Goal: Transaction & Acquisition: Purchase product/service

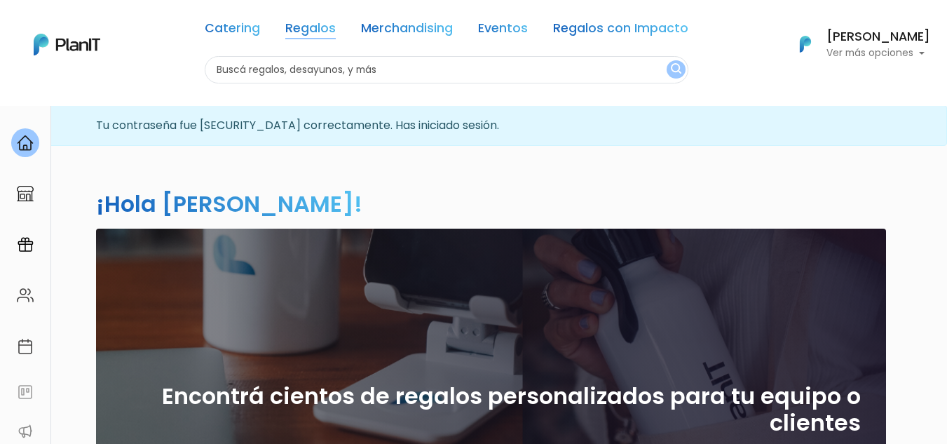
click at [315, 25] on link "Regalos" at bounding box center [310, 30] width 50 height 17
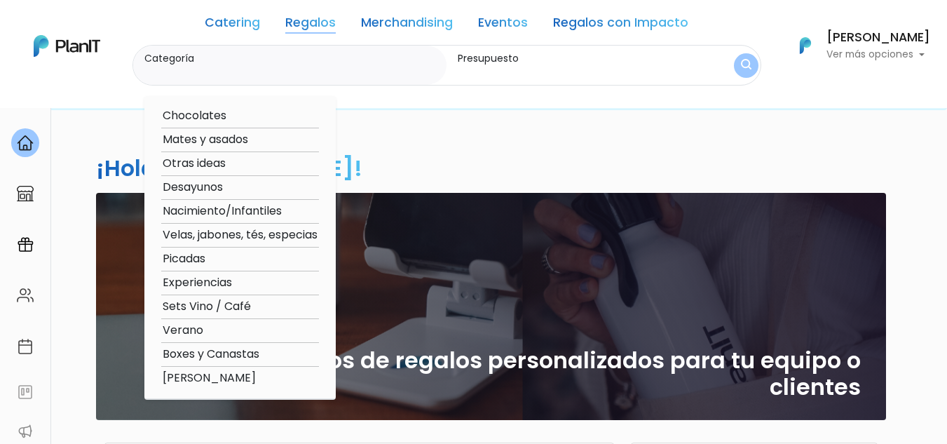
scroll to position [70, 0]
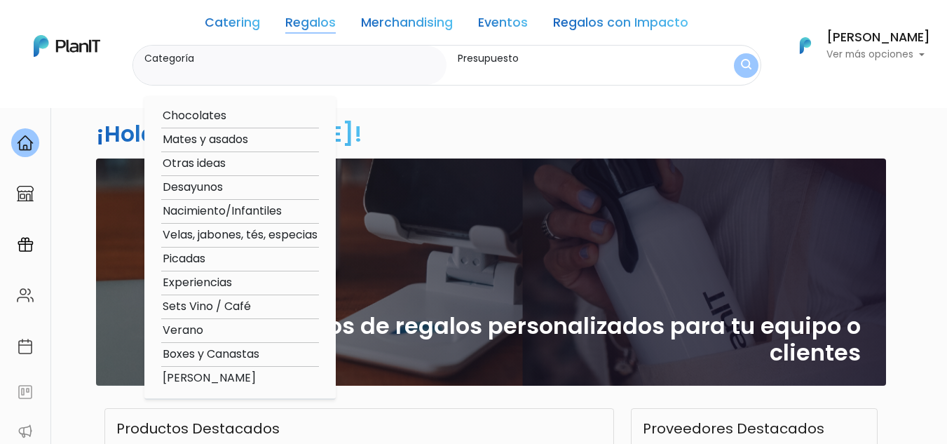
click at [249, 352] on option "Boxes y Canastas" at bounding box center [240, 354] width 158 height 18
type input "Boxes y Canastas"
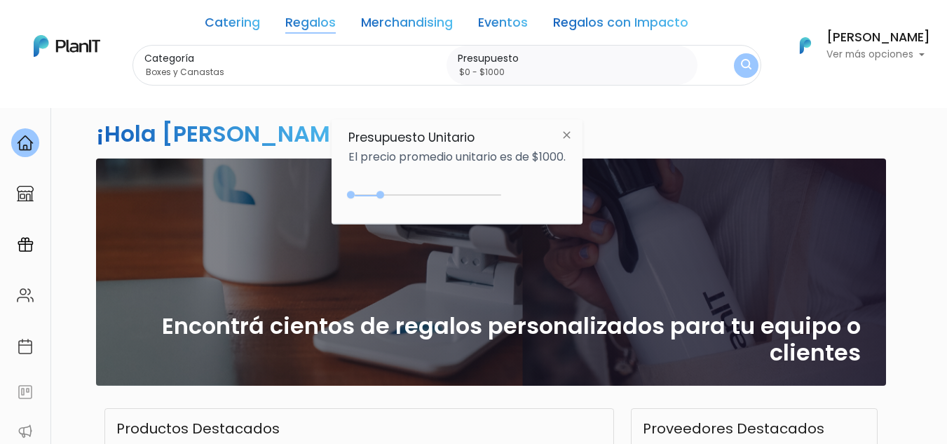
click at [483, 71] on input "$0 - $1000" at bounding box center [575, 72] width 234 height 14
type input "$0 - $5000"
click at [734, 53] on button "submit" at bounding box center [746, 65] width 25 height 25
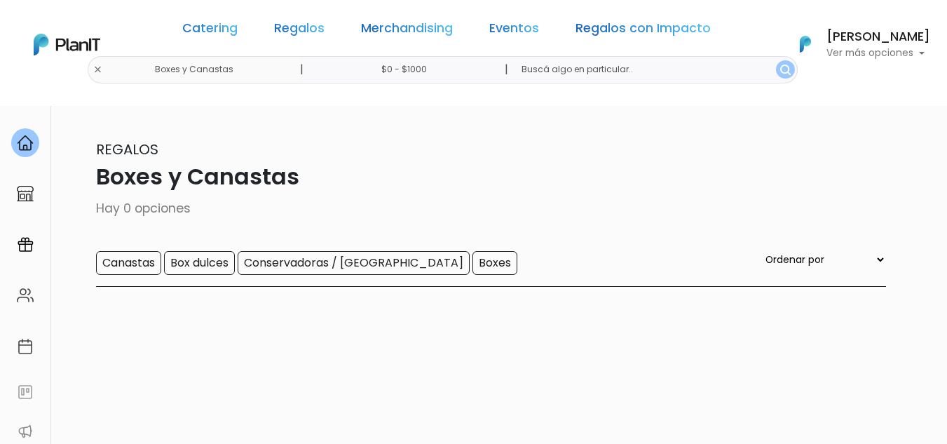
click at [780, 71] on img "submit" at bounding box center [785, 69] width 11 height 11
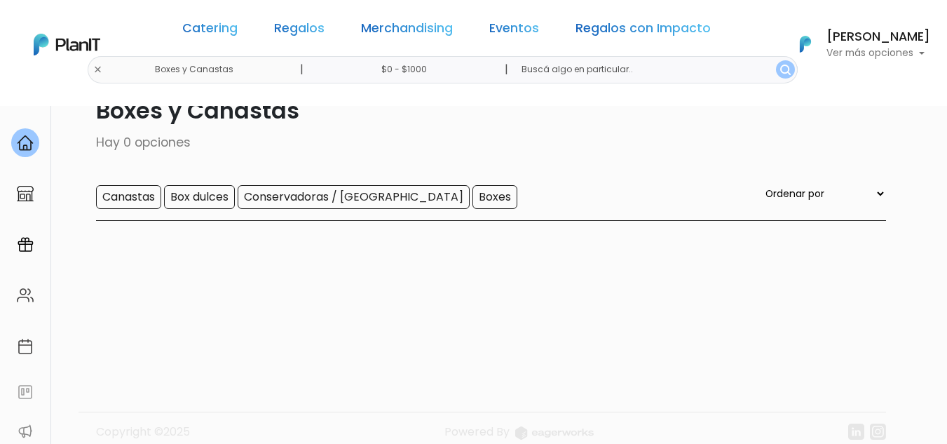
scroll to position [106, 0]
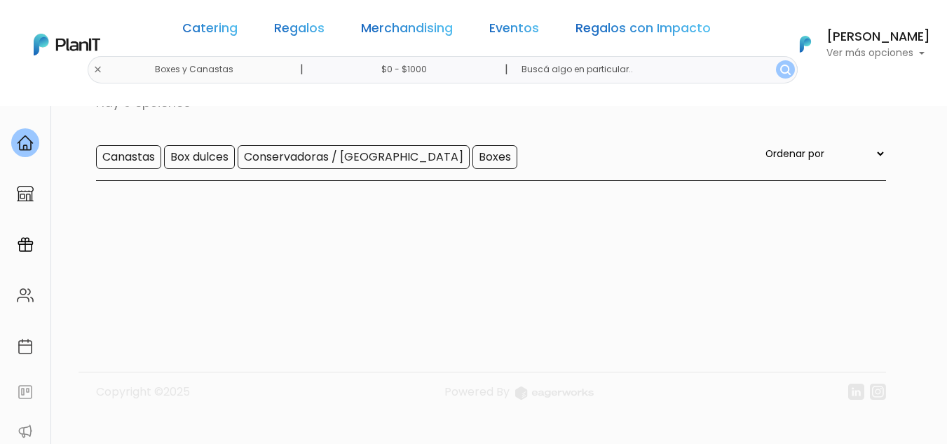
click at [143, 151] on input "Canastas" at bounding box center [128, 157] width 65 height 24
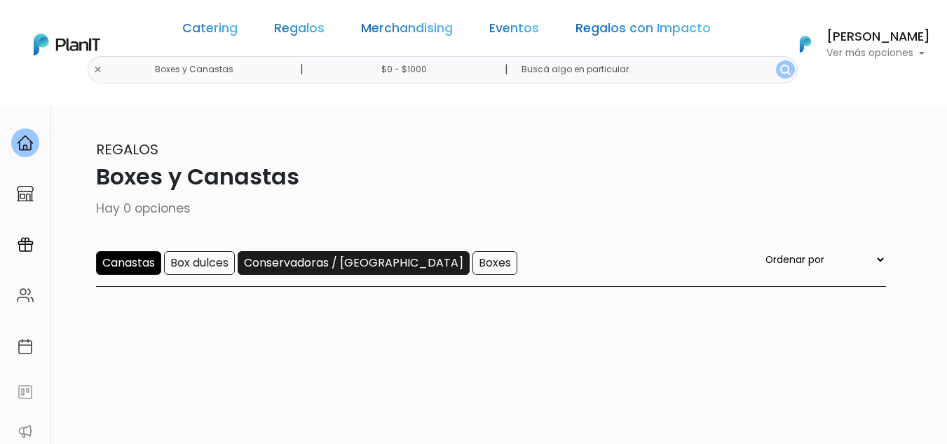
click at [304, 265] on input "Conservadoras / Bolsos" at bounding box center [354, 263] width 232 height 24
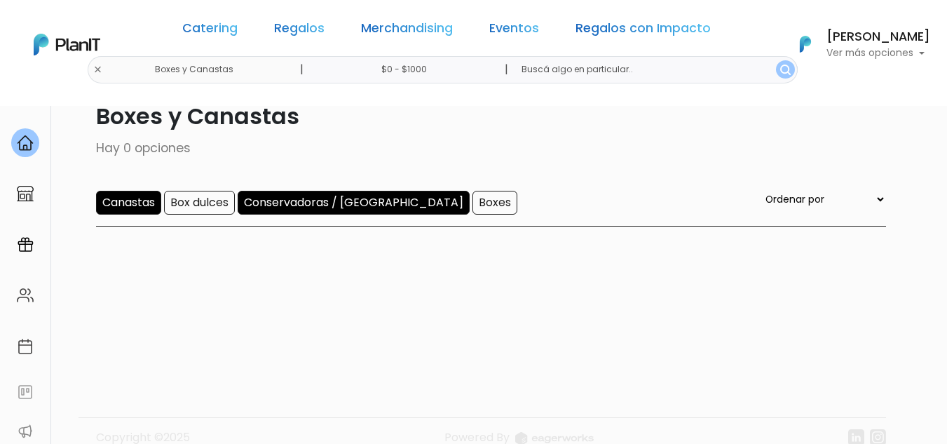
scroll to position [36, 0]
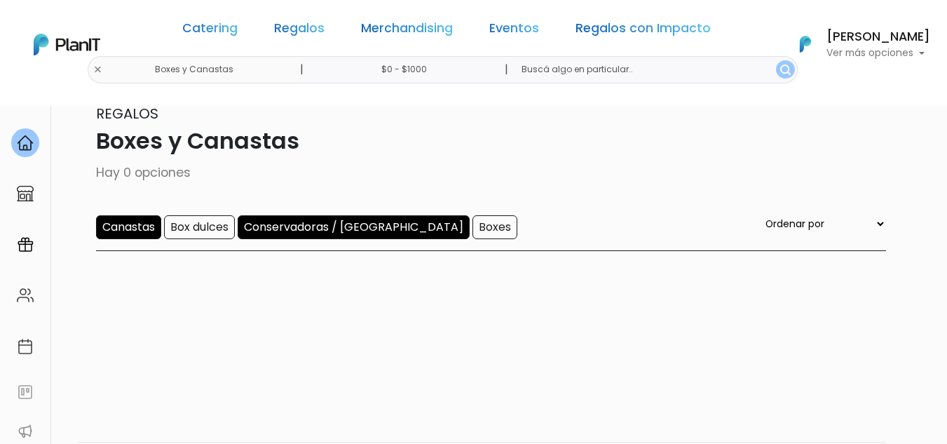
click at [420, 69] on input "$0 - $1000" at bounding box center [406, 69] width 213 height 27
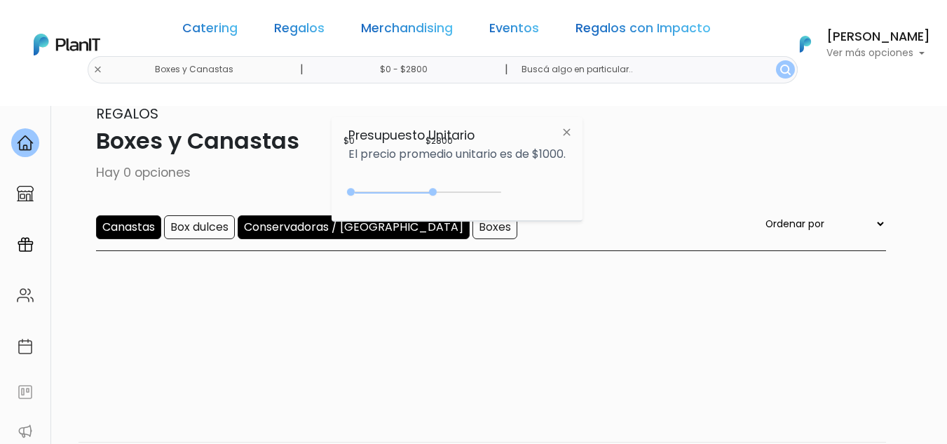
drag, startPoint x: 382, startPoint y: 195, endPoint x: 437, endPoint y: 194, distance: 54.7
click at [437, 194] on div "0 : 2800 0 2800" at bounding box center [427, 195] width 147 height 14
type input "$0 - $4950"
drag, startPoint x: 429, startPoint y: 191, endPoint x: 499, endPoint y: 196, distance: 69.5
click at [499, 196] on div "0 : 4950 0 4950" at bounding box center [427, 195] width 147 height 14
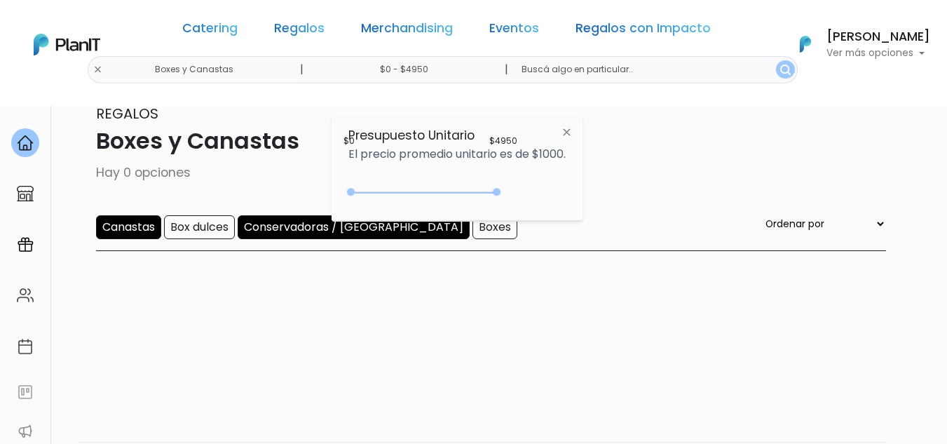
click at [633, 186] on div "Regalos Boxes y Canastas Hay 0 opciones Canastas Box dulces Conservadoras / Bol…" at bounding box center [474, 177] width 824 height 148
click at [780, 69] on img "submit" at bounding box center [785, 69] width 11 height 11
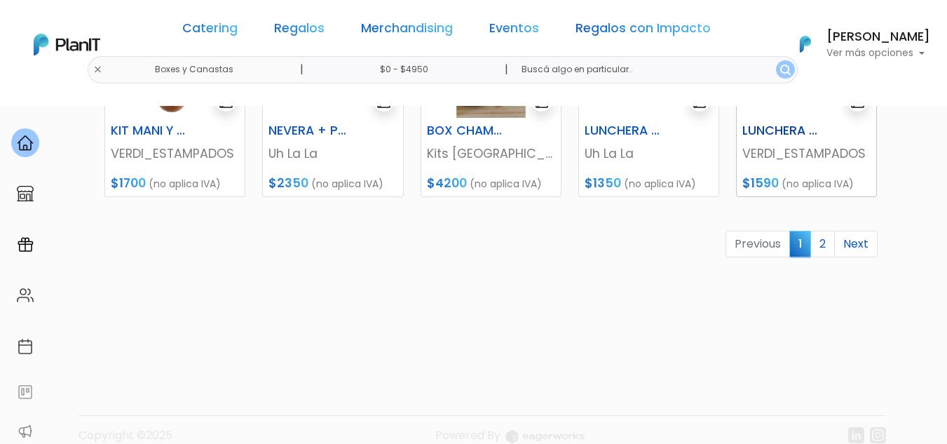
scroll to position [783, 0]
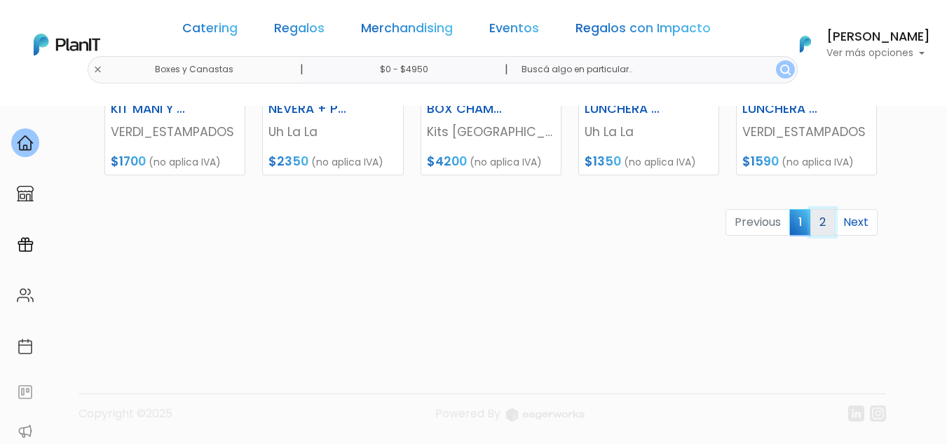
click at [822, 227] on link "2" at bounding box center [822, 222] width 25 height 27
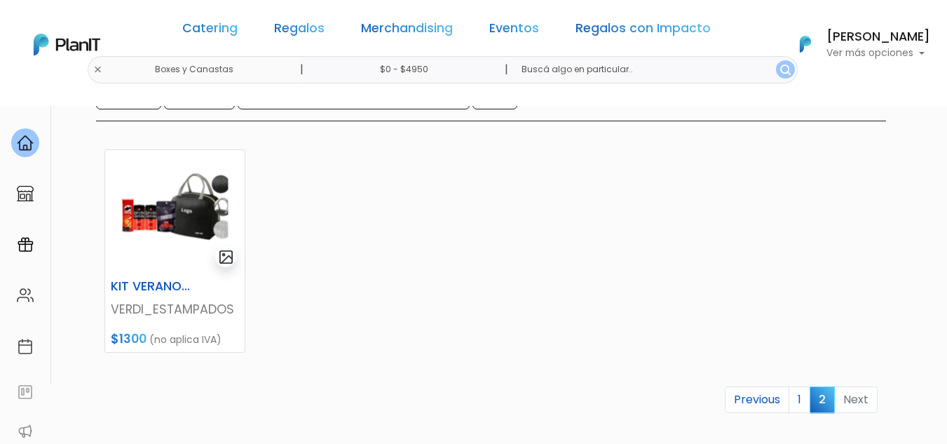
scroll to position [140, 0]
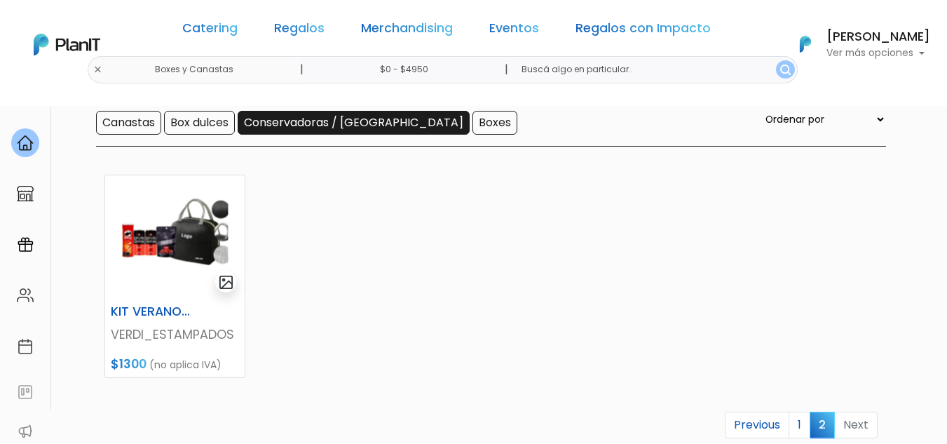
click at [329, 123] on input "Conservadoras / Bolsos" at bounding box center [354, 123] width 232 height 24
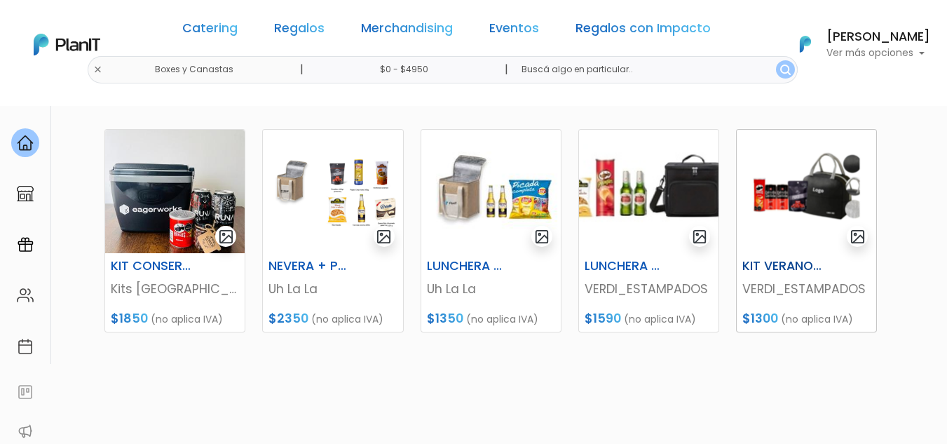
scroll to position [210, 0]
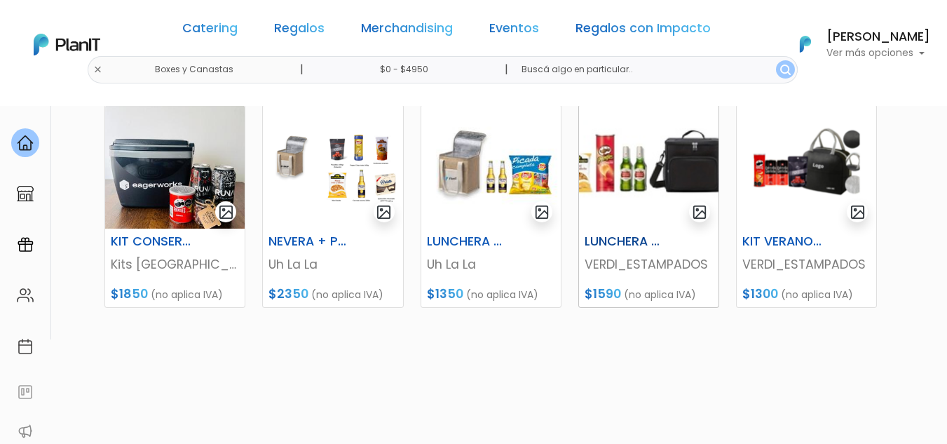
click at [647, 177] on img at bounding box center [648, 166] width 139 height 123
click at [337, 199] on img at bounding box center [332, 166] width 139 height 123
click at [809, 184] on img at bounding box center [805, 166] width 139 height 123
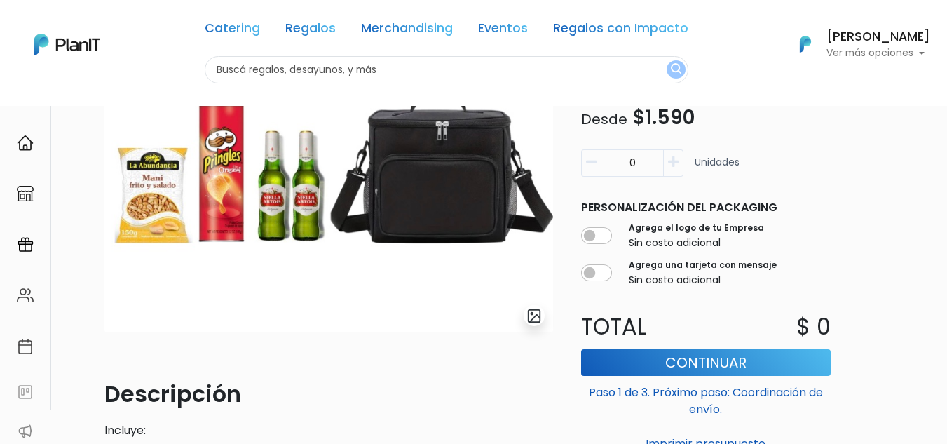
scroll to position [70, 0]
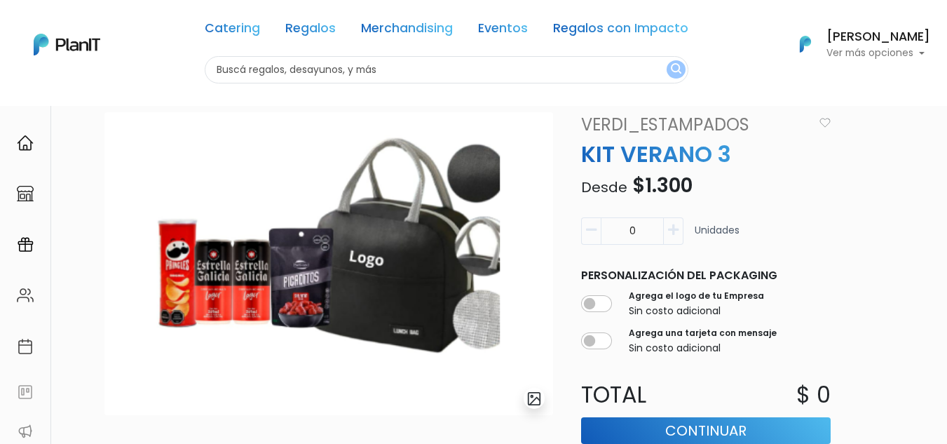
scroll to position [34, 0]
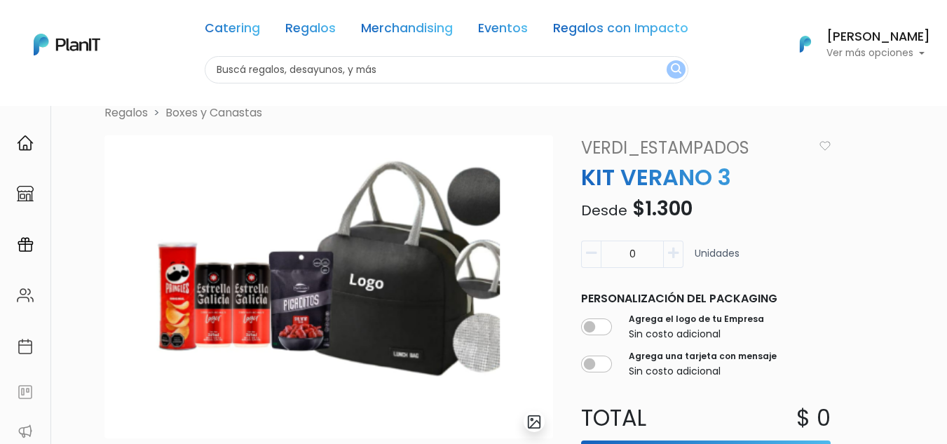
click at [196, 109] on link "Boxes y Canastas" at bounding box center [213, 112] width 97 height 16
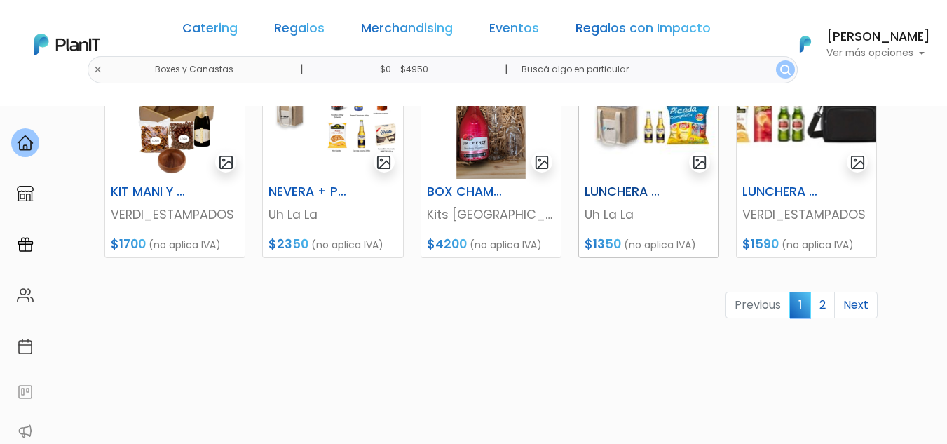
scroll to position [701, 0]
click at [827, 305] on link "2" at bounding box center [822, 304] width 25 height 27
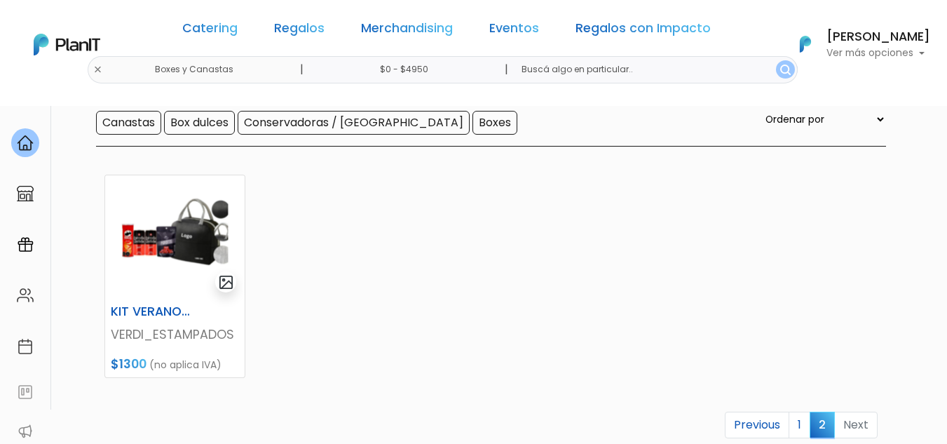
scroll to position [280, 0]
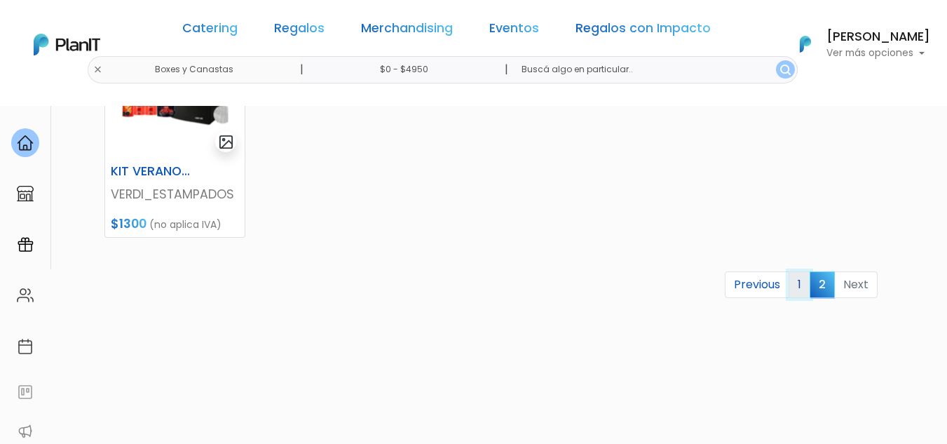
click at [798, 288] on link "1" at bounding box center [799, 284] width 22 height 27
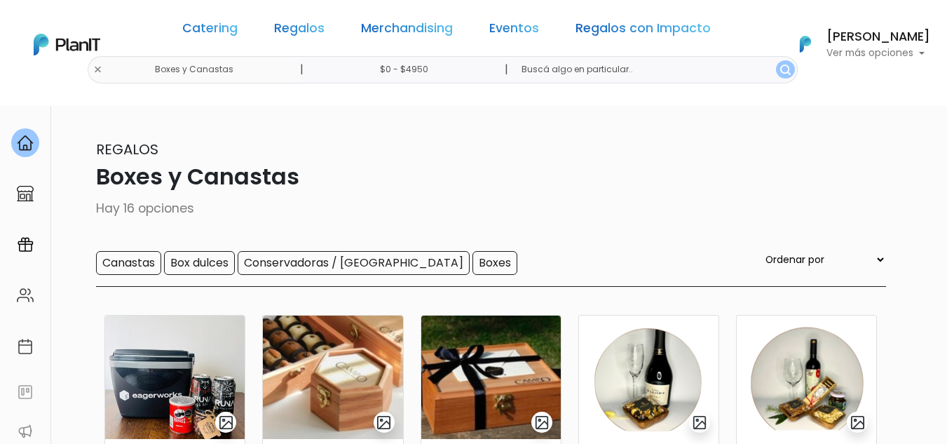
click at [867, 56] on p "Ver más opciones" at bounding box center [878, 53] width 104 height 10
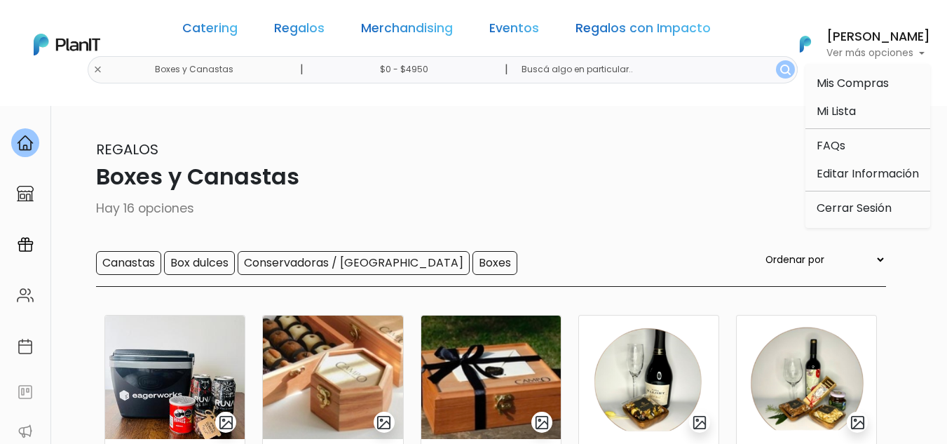
click at [867, 56] on p "Ver más opciones" at bounding box center [878, 53] width 104 height 10
